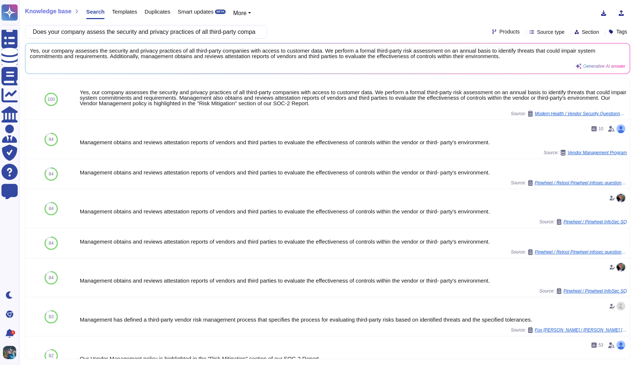
scroll to position [0, 31]
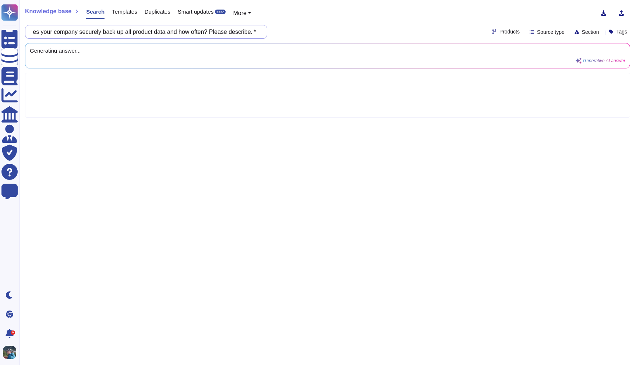
type input "How does your company securely back up all product data and how often? Please d…"
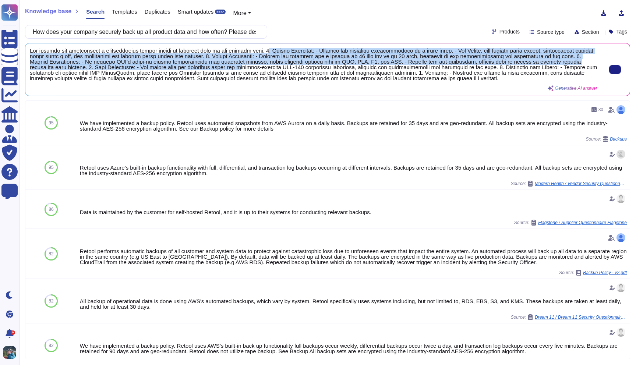
drag, startPoint x: 287, startPoint y: 50, endPoint x: 317, endPoint y: 65, distance: 33.9
click at [317, 65] on span at bounding box center [314, 64] width 568 height 33
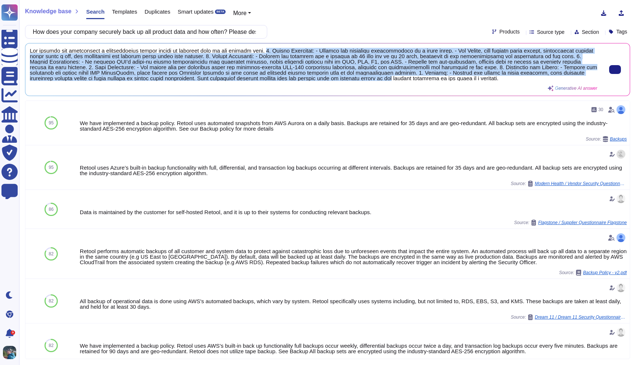
scroll to position [0, 0]
drag, startPoint x: 284, startPoint y: 51, endPoint x: 539, endPoint y: 87, distance: 257.8
click at [539, 87] on div "Generative AI answer" at bounding box center [314, 69] width 568 height 43
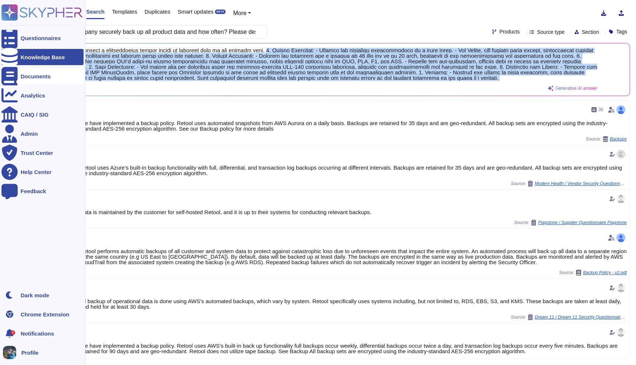
click at [13, 74] on icon at bounding box center [9, 76] width 16 height 18
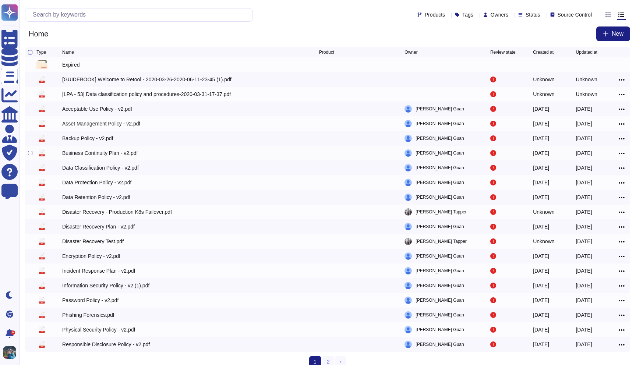
click at [622, 154] on icon at bounding box center [622, 153] width 6 height 1
click at [589, 189] on link "Download" at bounding box center [595, 186] width 58 height 10
click at [191, 15] on input "text" at bounding box center [141, 14] width 224 height 13
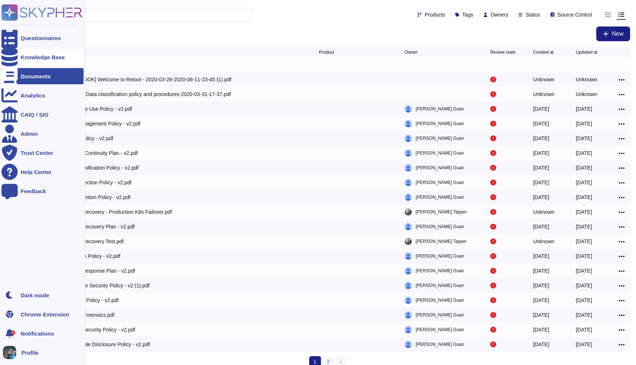
click at [14, 60] on div at bounding box center [9, 57] width 16 height 16
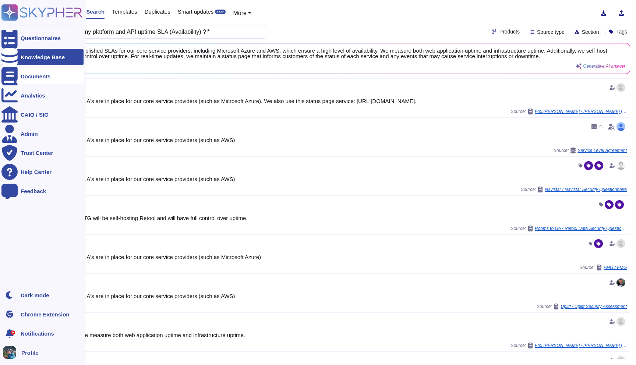
click at [11, 79] on icon at bounding box center [9, 76] width 16 height 18
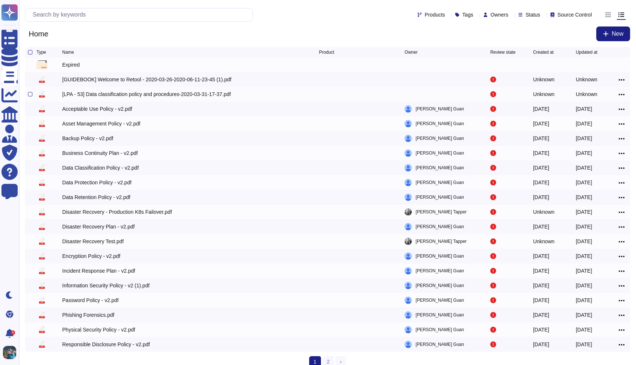
scroll to position [10, 0]
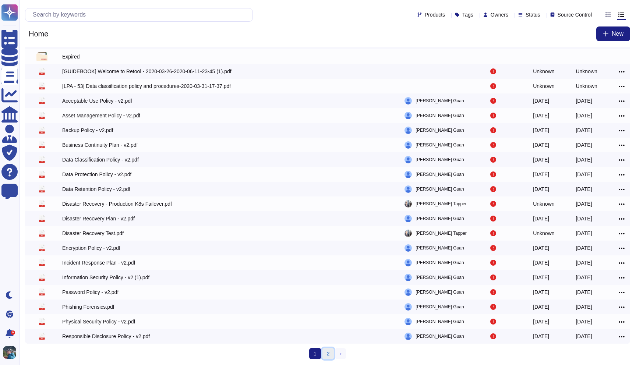
click at [330, 349] on link "2" at bounding box center [329, 353] width 12 height 11
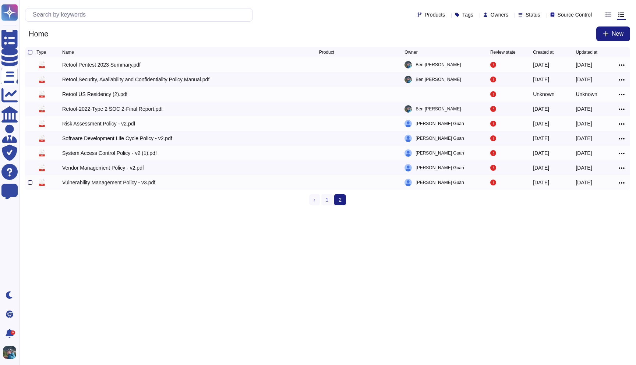
click at [621, 182] on icon at bounding box center [622, 183] width 6 height 7
click at [594, 217] on link "Download" at bounding box center [595, 215] width 58 height 10
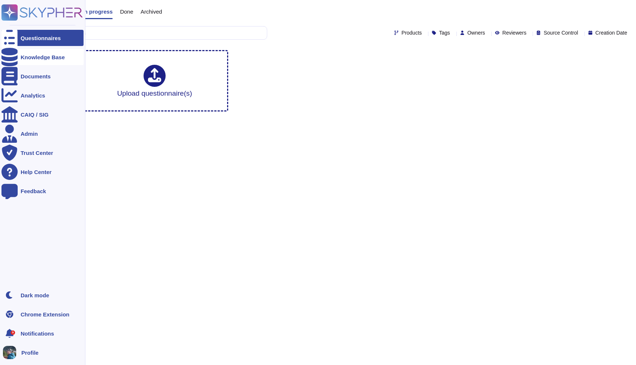
click at [15, 58] on div at bounding box center [9, 57] width 16 height 16
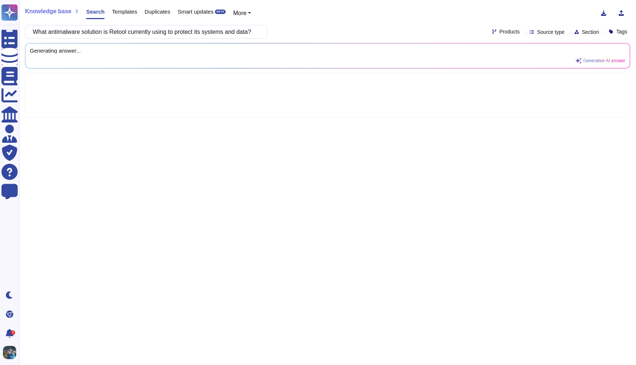
click at [288, 32] on div "What antimalware solution is Retool currently using to protect its systems and …" at bounding box center [327, 32] width 605 height 14
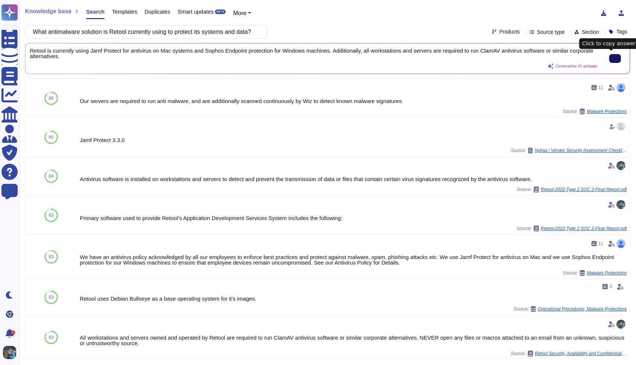
click at [614, 54] on button at bounding box center [615, 58] width 12 height 9
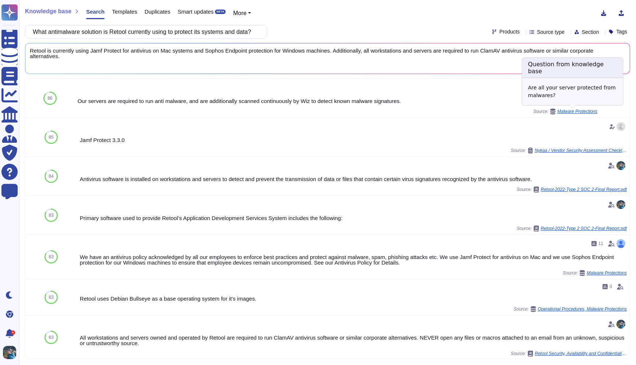
click at [582, 113] on span "Malware Protections" at bounding box center [578, 111] width 40 height 4
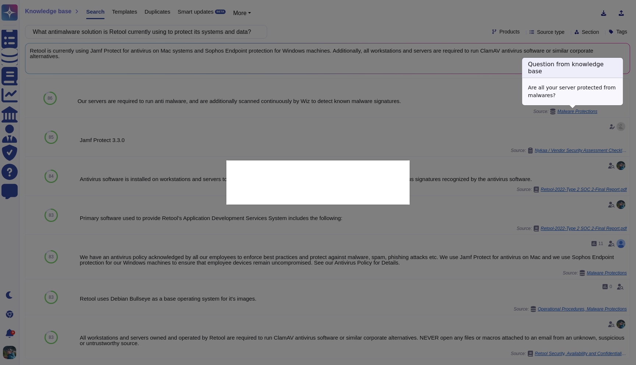
type textarea "Are all your server protected from malwares?"
type textarea "Our servers are required to run anti malware, and are additionally scanned cont…"
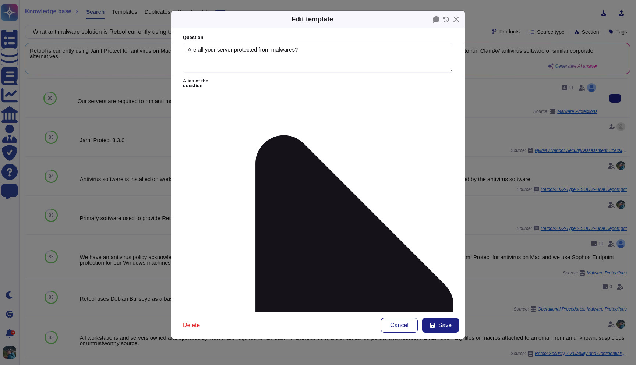
type textarea "Are all your server protected from malwares?"
type textarea "Our servers are required to run anti malware, and are additionally scanned cont…"
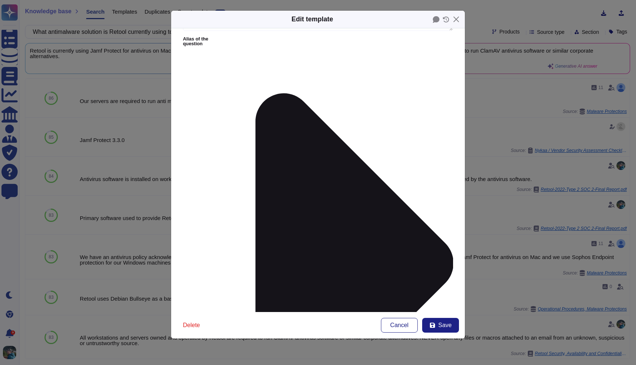
click at [475, 150] on div "Edit template Question Are all your server protected from malwares? Alias of th…" at bounding box center [318, 182] width 636 height 365
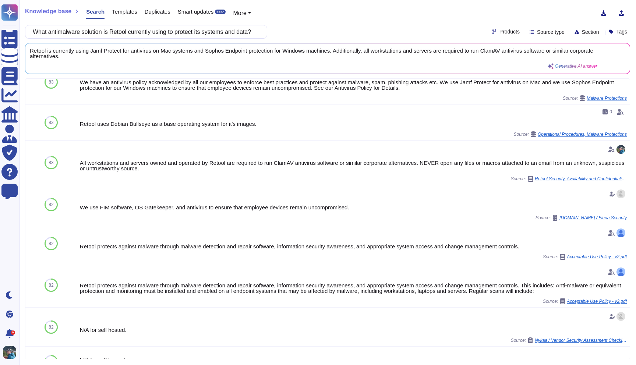
scroll to position [0, 0]
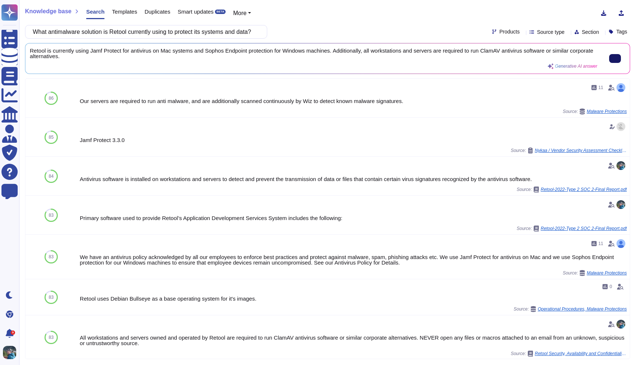
click at [610, 63] on button at bounding box center [615, 58] width 12 height 9
click at [573, 67] on span "Generative AI answer" at bounding box center [576, 66] width 42 height 4
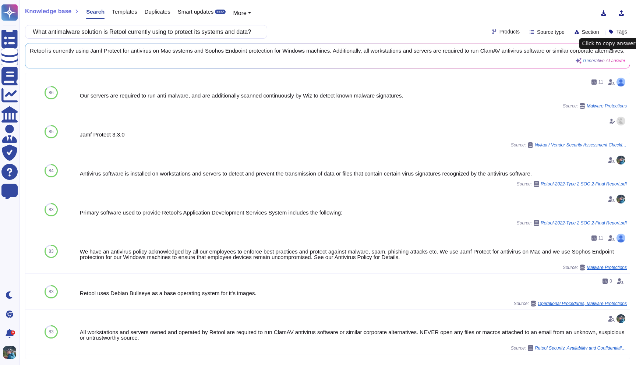
click at [219, 32] on input "What antimalware solution is Retool currently using to protect its systems and …" at bounding box center [144, 31] width 231 height 13
paste input "email security solution does Retool utilize to prevent phishing attacks and ens…"
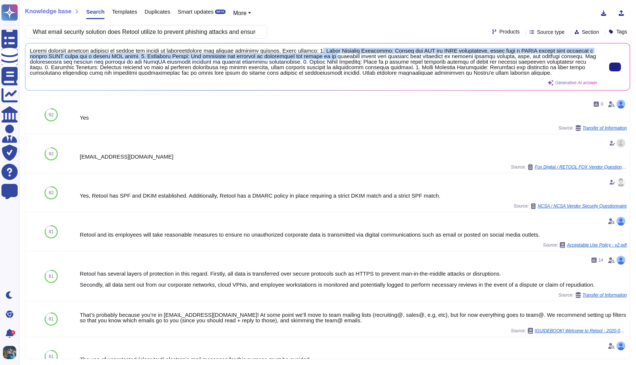
drag, startPoint x: 329, startPoint y: 48, endPoint x: 342, endPoint y: 57, distance: 15.1
click at [342, 57] on span at bounding box center [314, 62] width 568 height 28
click at [361, 51] on span at bounding box center [314, 62] width 568 height 28
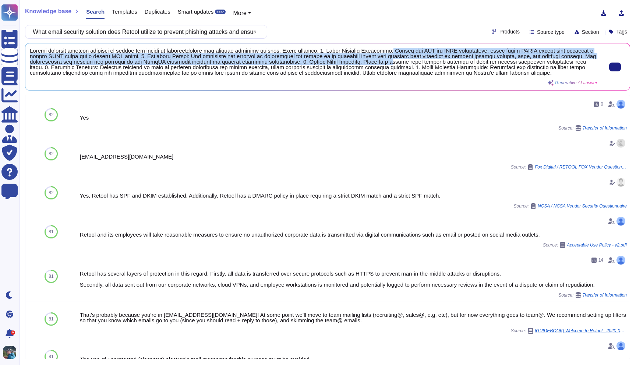
drag, startPoint x: 395, startPoint y: 50, endPoint x: 398, endPoint y: 59, distance: 9.3
click at [398, 60] on span at bounding box center [314, 62] width 568 height 28
click at [397, 49] on span at bounding box center [314, 62] width 568 height 28
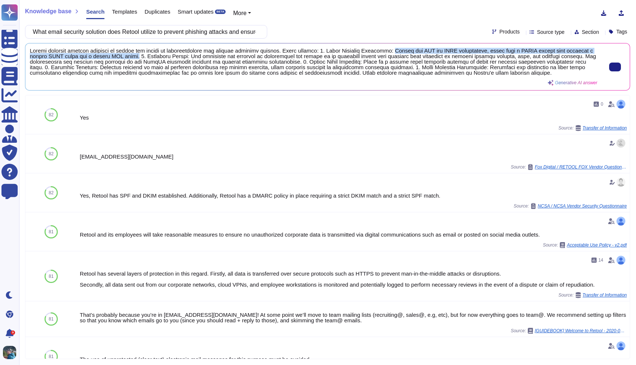
drag, startPoint x: 397, startPoint y: 49, endPoint x: 139, endPoint y: 55, distance: 258.2
click at [139, 55] on span at bounding box center [314, 62] width 568 height 28
copy span "Retool has SPF and DKIM established, along with a DMARC policy that requires a …"
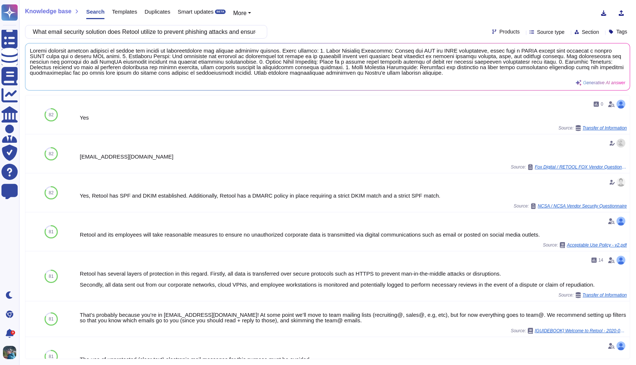
drag, startPoint x: 181, startPoint y: 39, endPoint x: 181, endPoint y: 32, distance: 7.4
click at [181, 32] on div "Knowledge base Search Templates Duplicates Smart updates BETA More What email s…" at bounding box center [327, 182] width 617 height 365
click at [181, 30] on input "What email security solution does Retool utilize to prevent phishing attacks an…" at bounding box center [144, 31] width 231 height 13
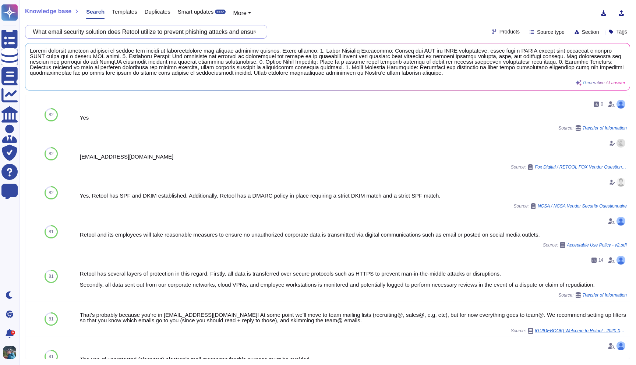
paste input "- What content is covered in your security awareness training program? - Is the…"
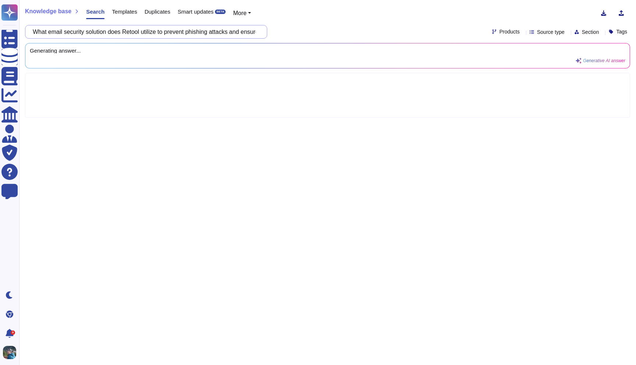
scroll to position [0, 315]
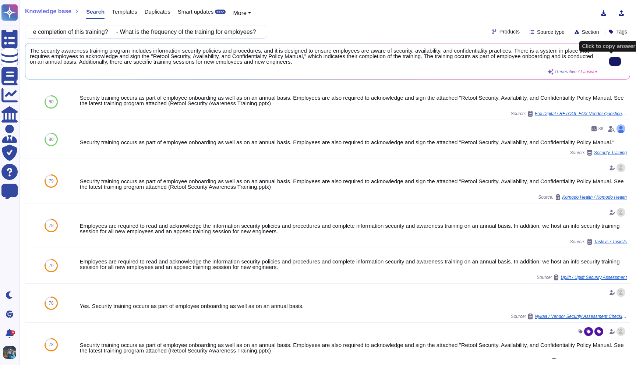
type input "- What content is covered in your security awareness training program? - Is the…"
click at [615, 62] on icon at bounding box center [615, 62] width 0 height 0
